Goal: Information Seeking & Learning: Check status

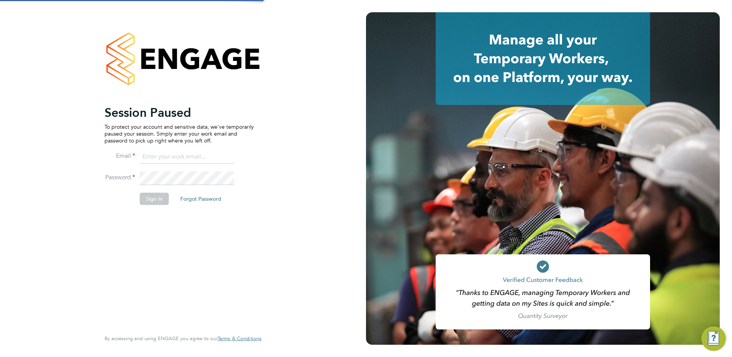
type input "rclarke@frlondon.co.uk"
click at [162, 193] on button "Sign In" at bounding box center [154, 199] width 29 height 12
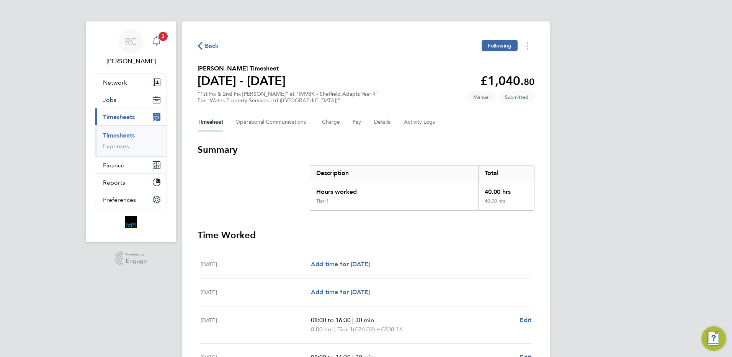
click at [161, 37] on span "3" at bounding box center [163, 36] width 9 height 9
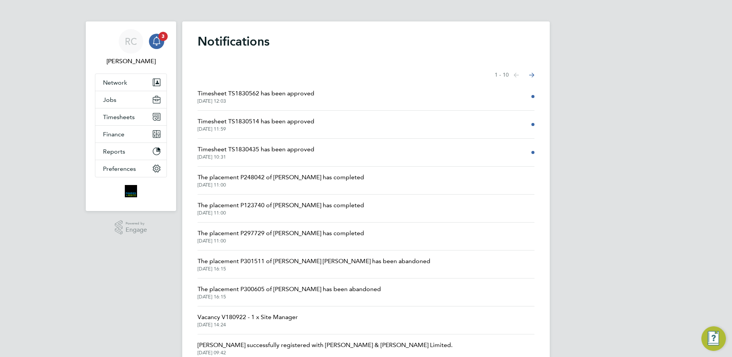
click at [250, 92] on span "Timesheet TS1830562 has been approved" at bounding box center [256, 93] width 117 height 9
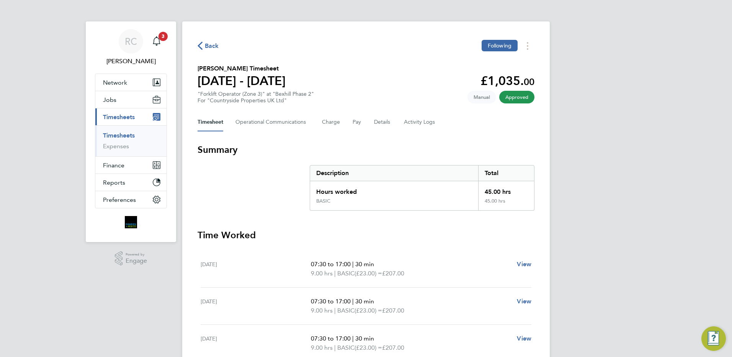
click at [202, 43] on icon "button" at bounding box center [200, 46] width 5 height 8
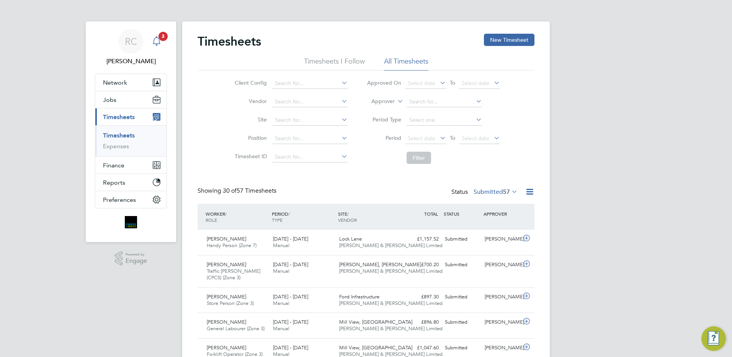
click at [154, 41] on icon "Main navigation" at bounding box center [156, 40] width 9 height 9
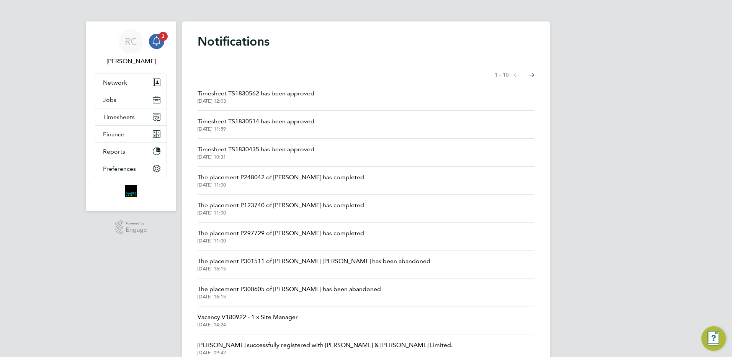
click at [224, 160] on li "Timesheet TS1830435 has been approved [DATE] 10:31" at bounding box center [366, 153] width 337 height 28
click at [223, 158] on span "[DATE] 10:31" at bounding box center [256, 157] width 117 height 6
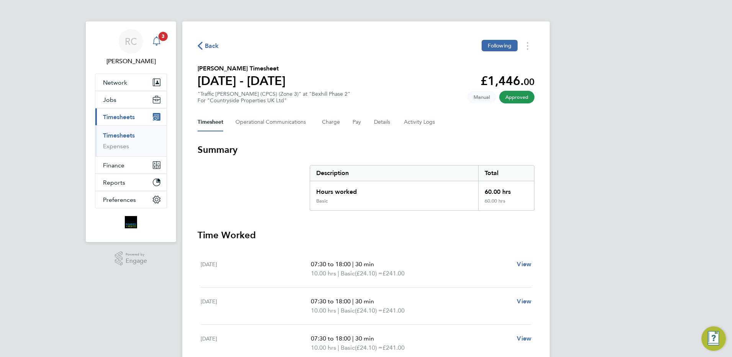
click at [154, 42] on icon "Main navigation" at bounding box center [156, 40] width 7 height 8
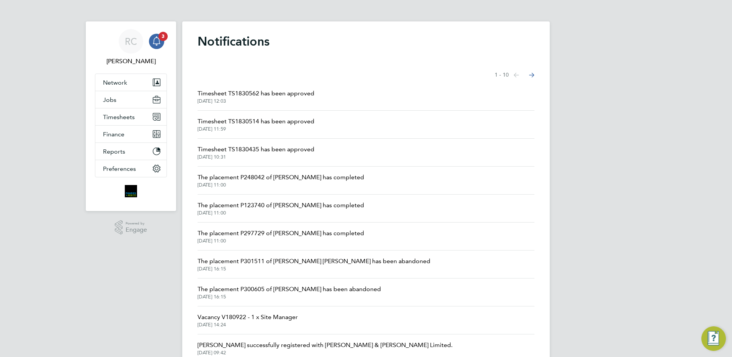
click at [231, 128] on span "[DATE] 11:59" at bounding box center [256, 129] width 117 height 6
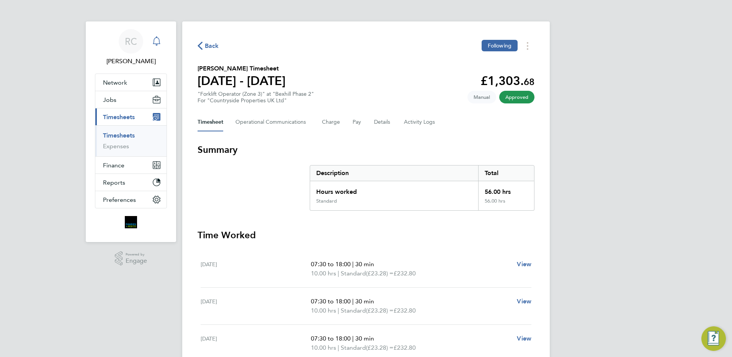
click at [153, 41] on icon "Main navigation" at bounding box center [156, 40] width 9 height 9
